Goal: Check status: Check status

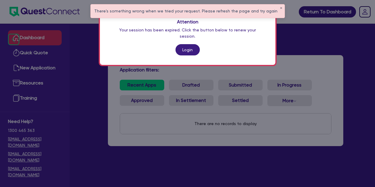
click at [182, 44] on link "Login" at bounding box center [187, 49] width 24 height 11
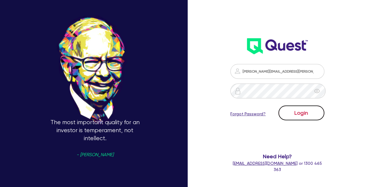
click at [300, 112] on button "Login" at bounding box center [301, 112] width 46 height 15
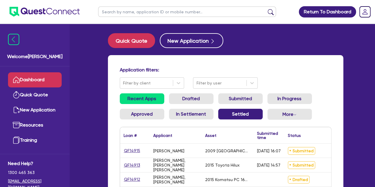
click at [242, 115] on link "Settled" at bounding box center [240, 114] width 44 height 11
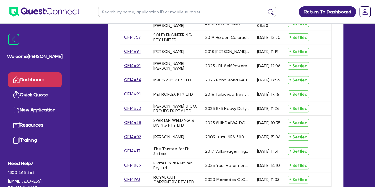
scroll to position [201, 0]
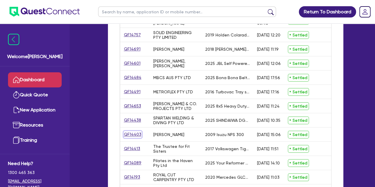
click at [130, 133] on link "QF14403" at bounding box center [133, 134] width 18 height 7
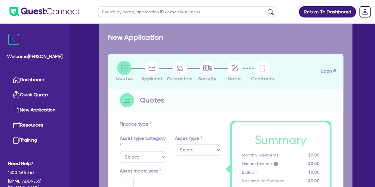
select select "CARS_AND_LIGHT_TRUCKS"
type input "2009"
radio input "false"
radio input "true"
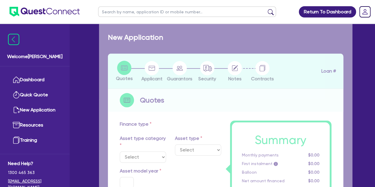
type input "105,000"
type input "55,000"
type input "13"
type input "6,500"
type input "17.95"
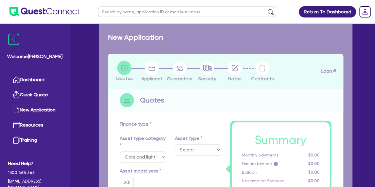
select select "LIGHT_TRUCKS"
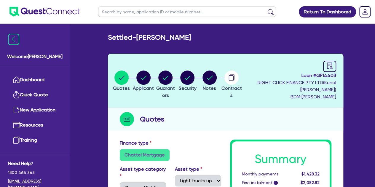
scroll to position [28, 0]
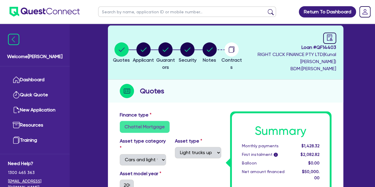
scroll to position [24, 0]
